Goal: Check status: Check status

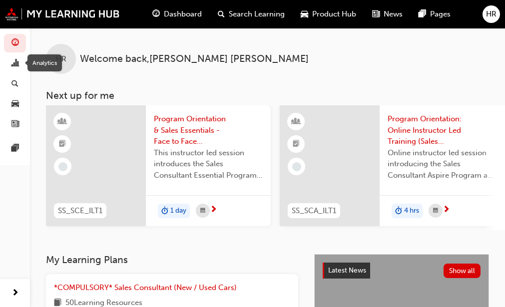
click at [46, 62] on div "Analytics" at bounding box center [44, 62] width 34 height 17
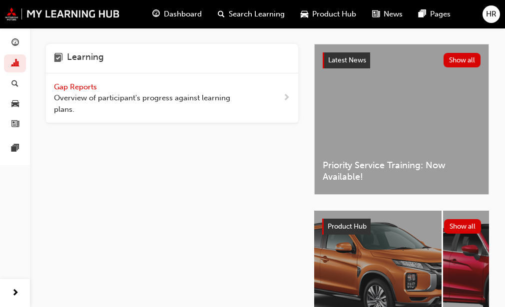
click at [272, 96] on div "Gap Reports Overview of participant's progress against learning plans." at bounding box center [172, 98] width 252 height 50
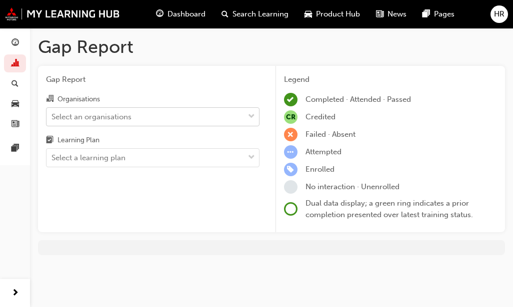
click at [130, 116] on div "Select an organisations" at bounding box center [91, 116] width 80 height 11
click at [52, 116] on input "Organisations Select an organisations" at bounding box center [51, 116] width 1 height 8
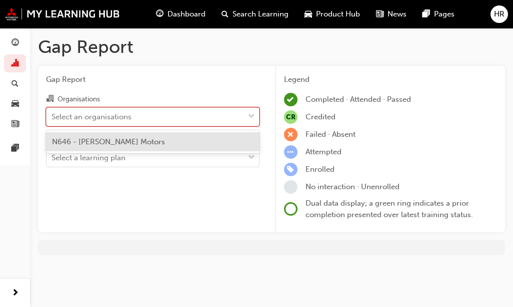
click at [116, 143] on span "N646 - [PERSON_NAME] Motors" at bounding box center [108, 141] width 113 height 9
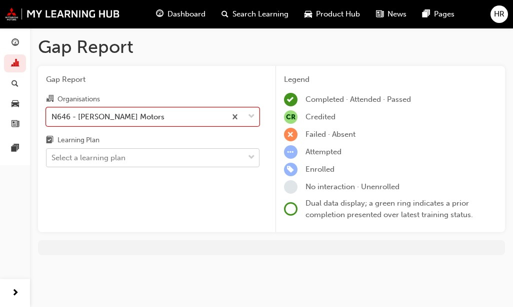
click at [134, 161] on div "Select a learning plan" at bounding box center [144, 157] width 197 height 17
click at [52, 161] on input "Learning Plan Select a learning plan" at bounding box center [51, 157] width 1 height 8
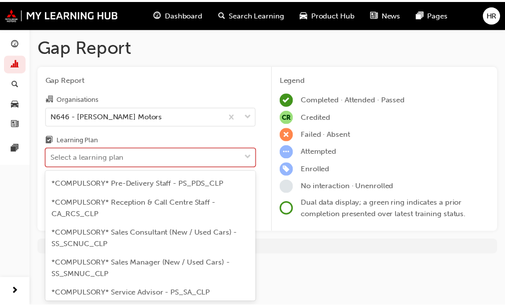
scroll to position [350, 0]
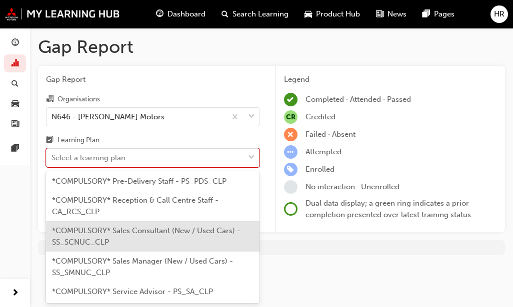
click at [140, 244] on span "*COMPULSORY* Sales Consultant (New / Used Cars) - SS_SCNUC_CLP" at bounding box center [146, 236] width 188 height 20
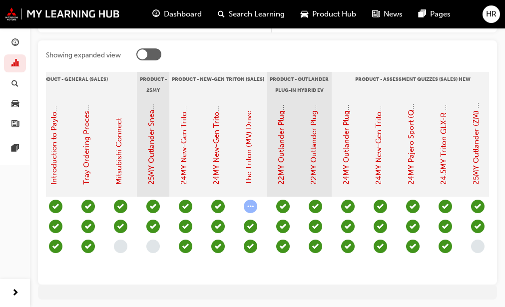
scroll to position [0, 1344]
